Goal: Use online tool/utility: Utilize a website feature to perform a specific function

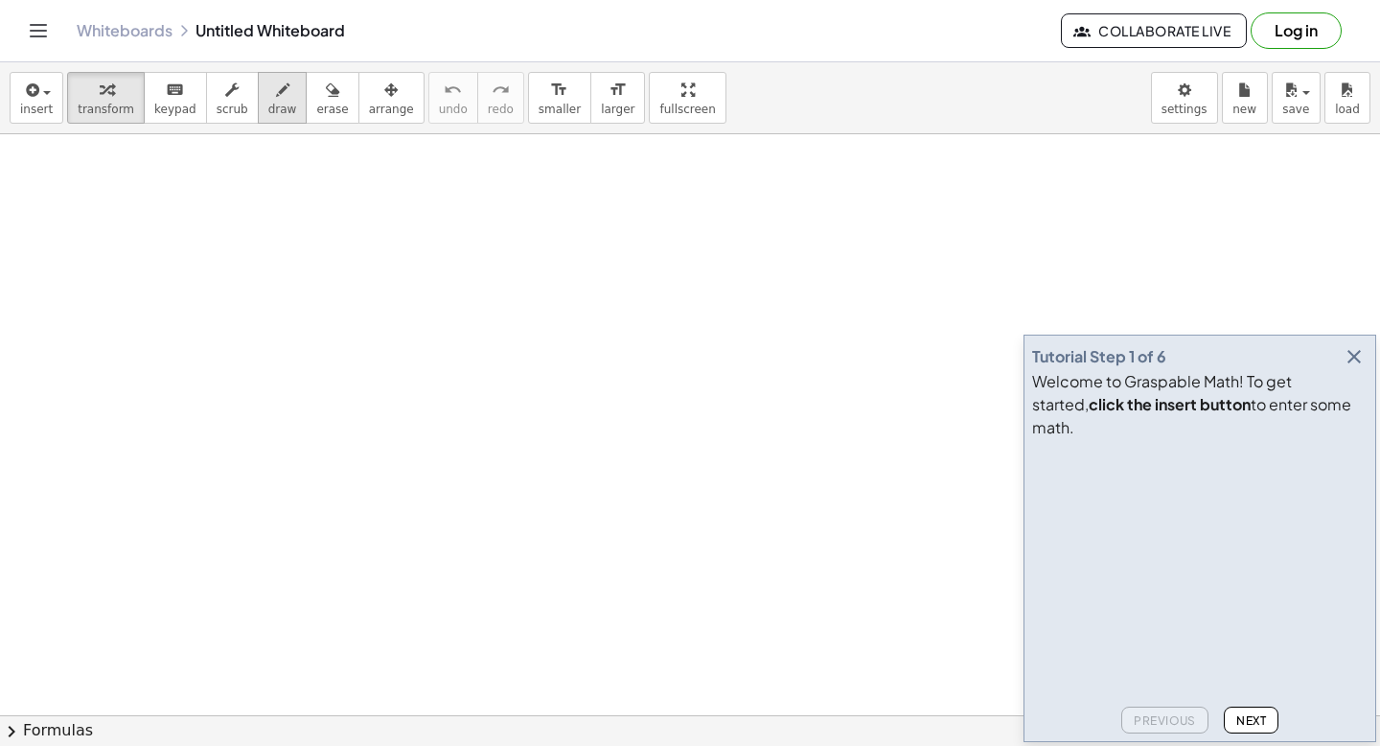
click at [268, 106] on span "draw" at bounding box center [282, 109] width 29 height 13
drag, startPoint x: 141, startPoint y: 218, endPoint x: 307, endPoint y: 268, distance: 173.4
drag, startPoint x: 326, startPoint y: 336, endPoint x: 302, endPoint y: 416, distance: 83.1
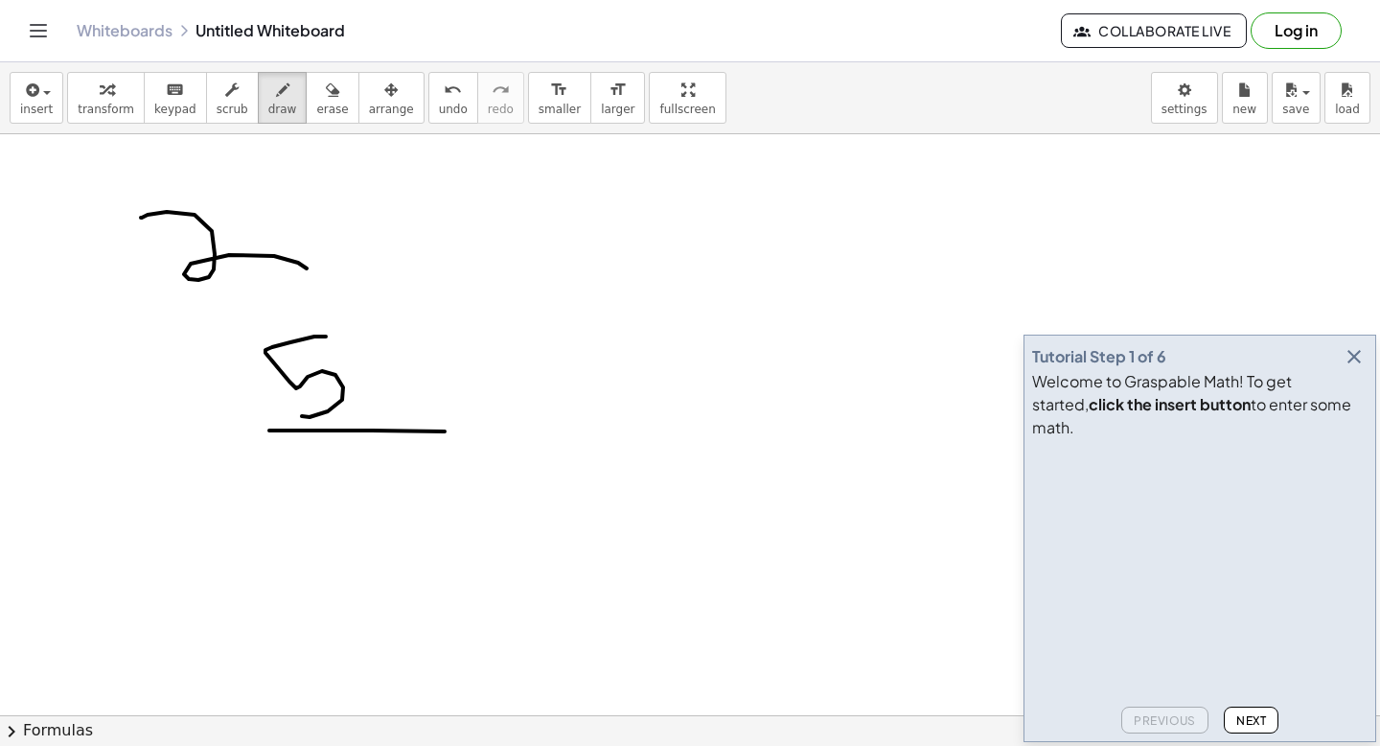
drag, startPoint x: 269, startPoint y: 430, endPoint x: 476, endPoint y: 431, distance: 207.0
drag, startPoint x: 363, startPoint y: 459, endPoint x: 346, endPoint y: 559, distance: 101.2
drag, startPoint x: 497, startPoint y: 375, endPoint x: 497, endPoint y: 476, distance: 101.6
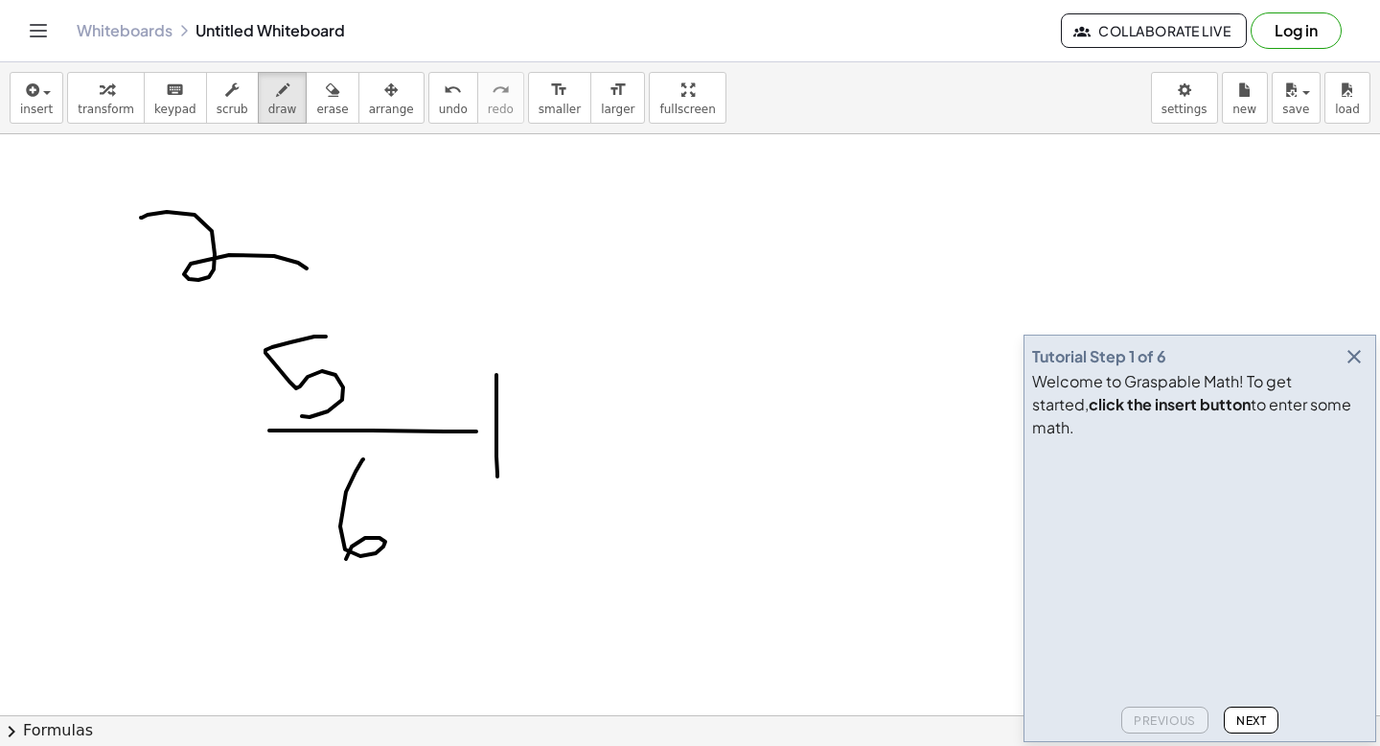
drag, startPoint x: 476, startPoint y: 421, endPoint x: 535, endPoint y: 424, distance: 58.5
drag, startPoint x: 579, startPoint y: 319, endPoint x: 579, endPoint y: 381, distance: 62.3
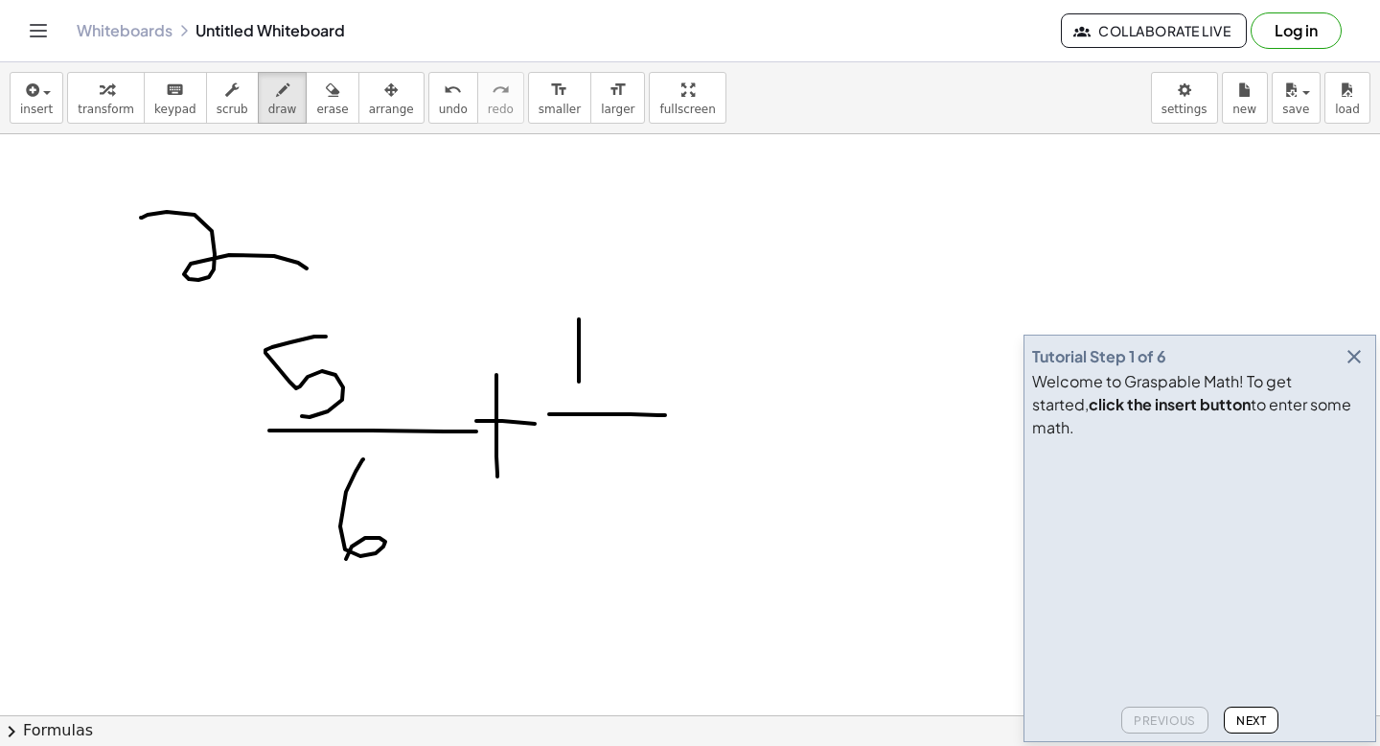
drag, startPoint x: 549, startPoint y: 414, endPoint x: 665, endPoint y: 415, distance: 116.0
drag, startPoint x: 589, startPoint y: 446, endPoint x: 693, endPoint y: 500, distance: 117.1
drag, startPoint x: 669, startPoint y: 358, endPoint x: 755, endPoint y: 388, distance: 91.2
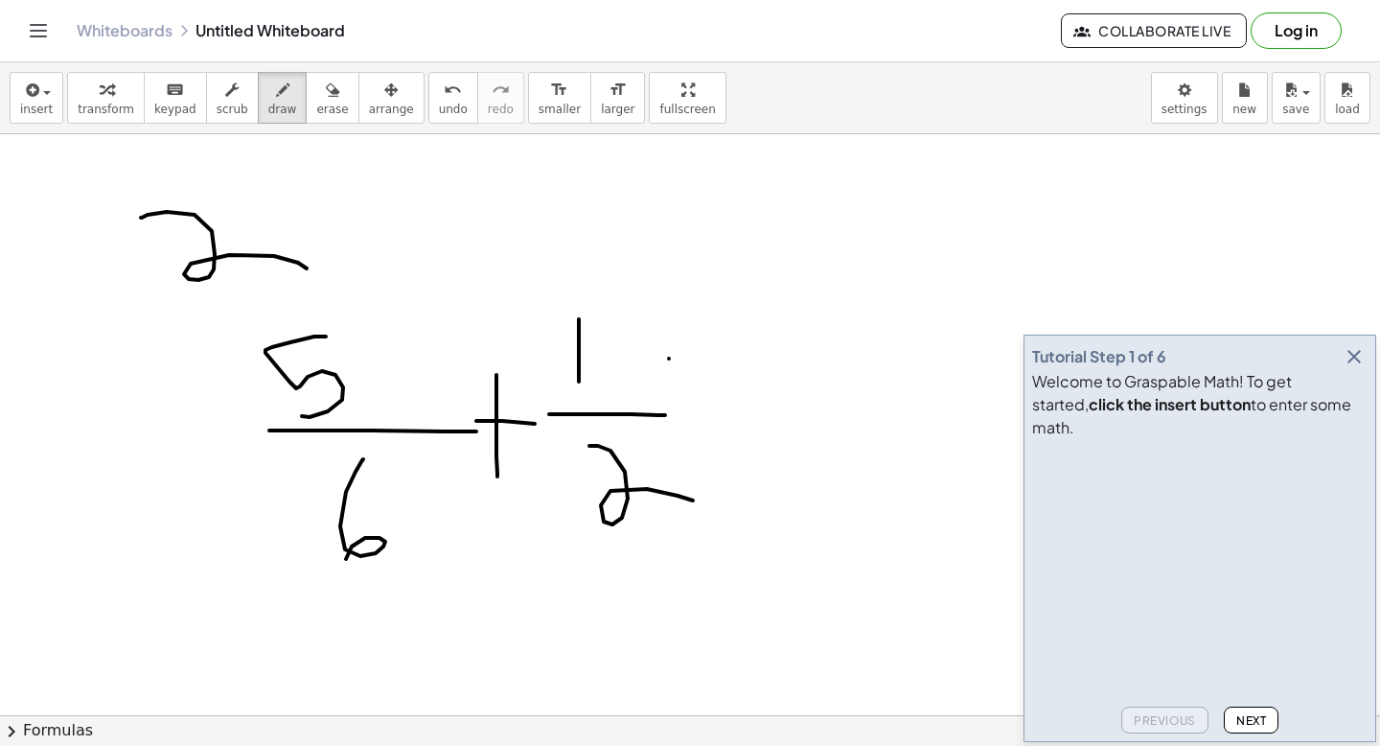
drag, startPoint x: 677, startPoint y: 431, endPoint x: 774, endPoint y: 442, distance: 97.4
drag, startPoint x: 789, startPoint y: 391, endPoint x: 981, endPoint y: 396, distance: 191.8
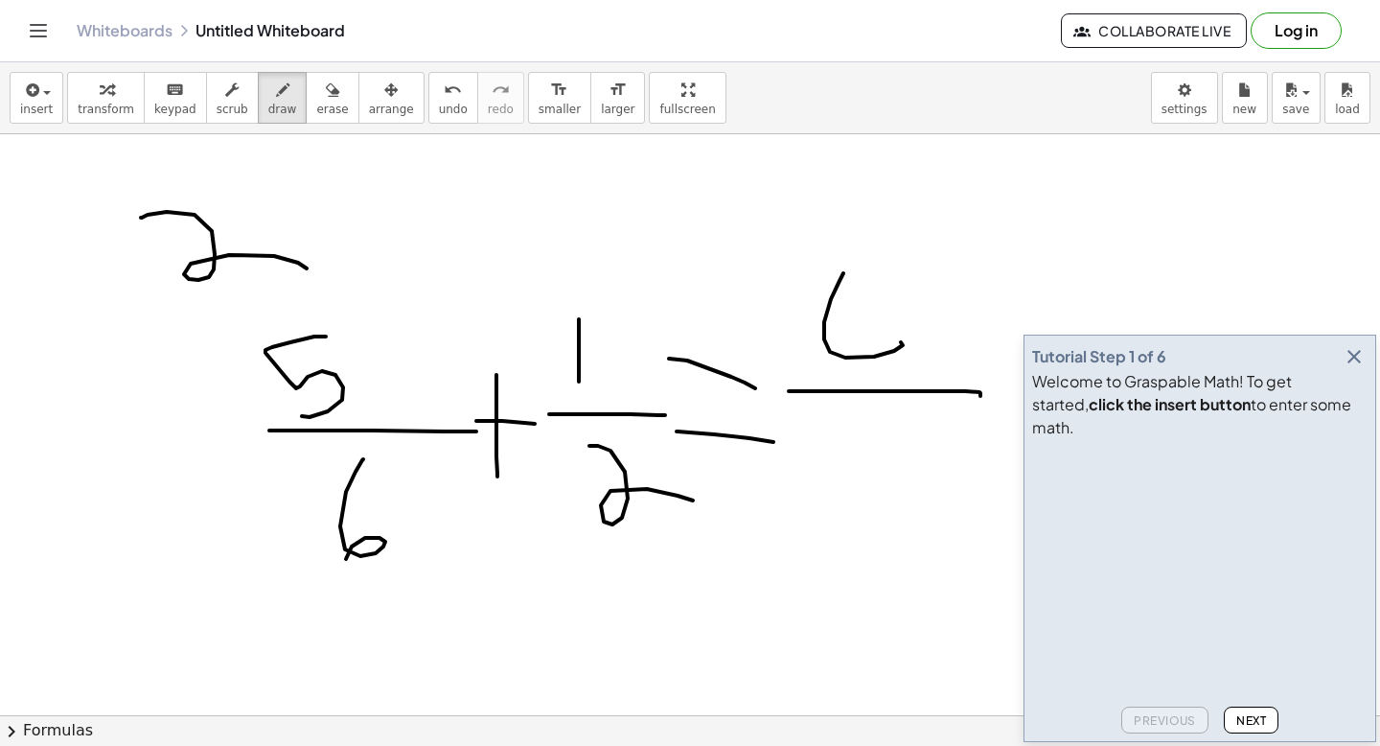
drag, startPoint x: 844, startPoint y: 273, endPoint x: 849, endPoint y: 368, distance: 95.1
drag, startPoint x: 890, startPoint y: 429, endPoint x: 907, endPoint y: 423, distance: 17.6
